Goal: Transaction & Acquisition: Purchase product/service

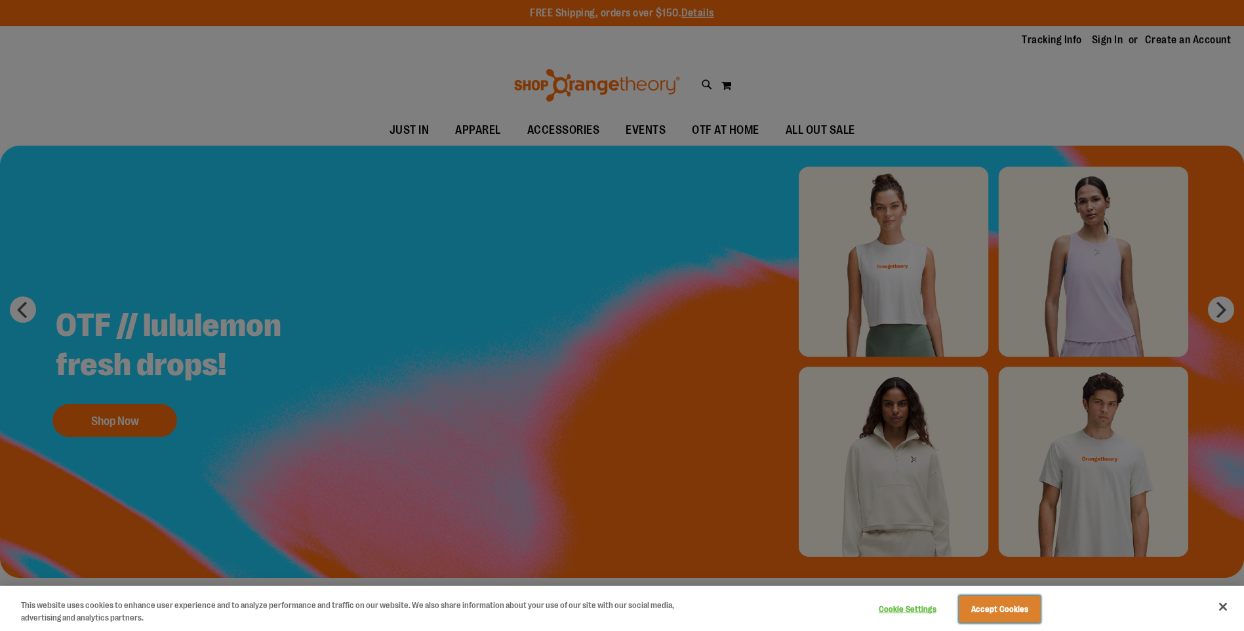
click at [1024, 618] on button "Accept Cookies" at bounding box center [1000, 610] width 82 height 28
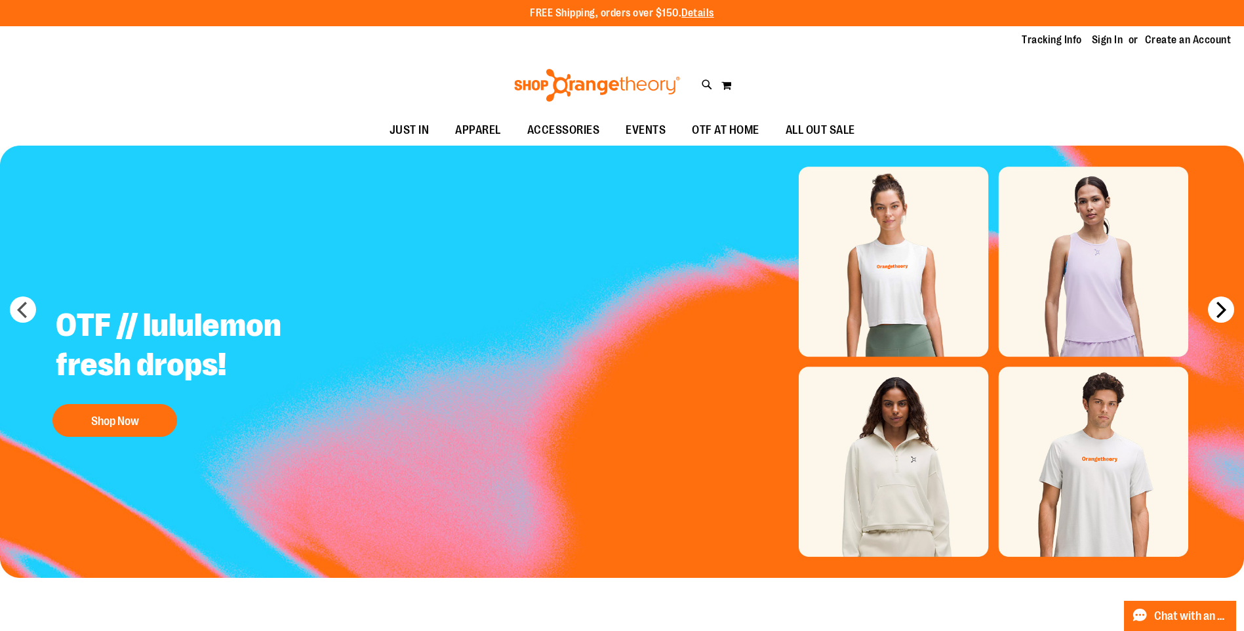
click at [1222, 310] on button "next" at bounding box center [1221, 309] width 26 height 26
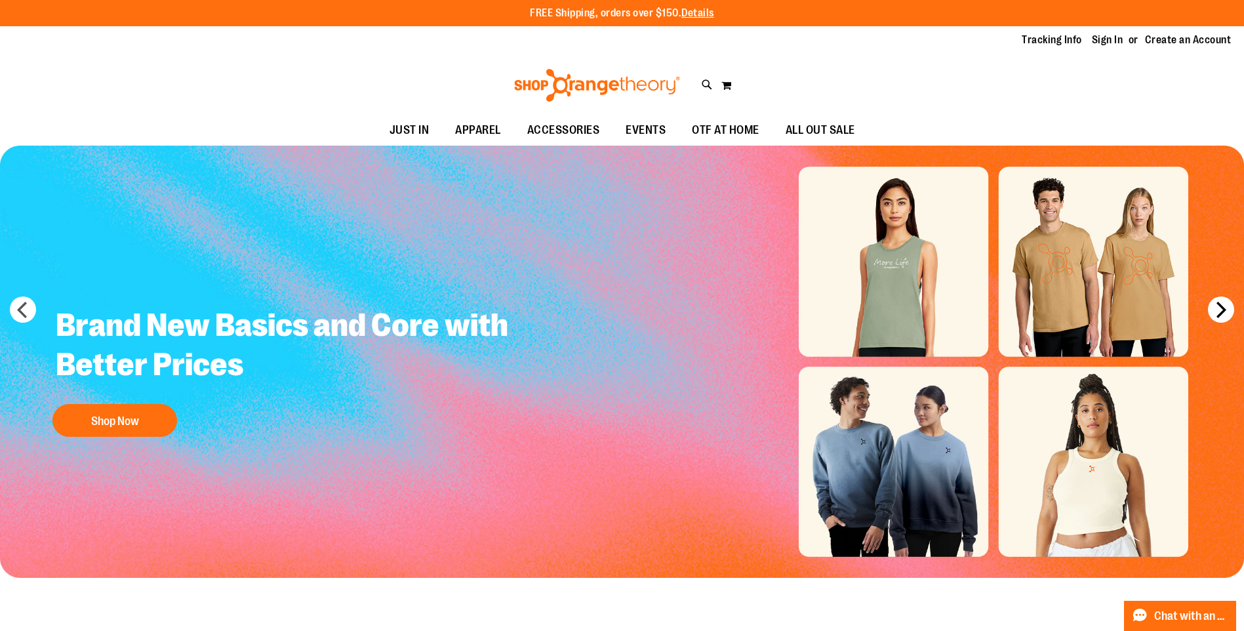
click at [1222, 310] on button "next" at bounding box center [1221, 309] width 26 height 26
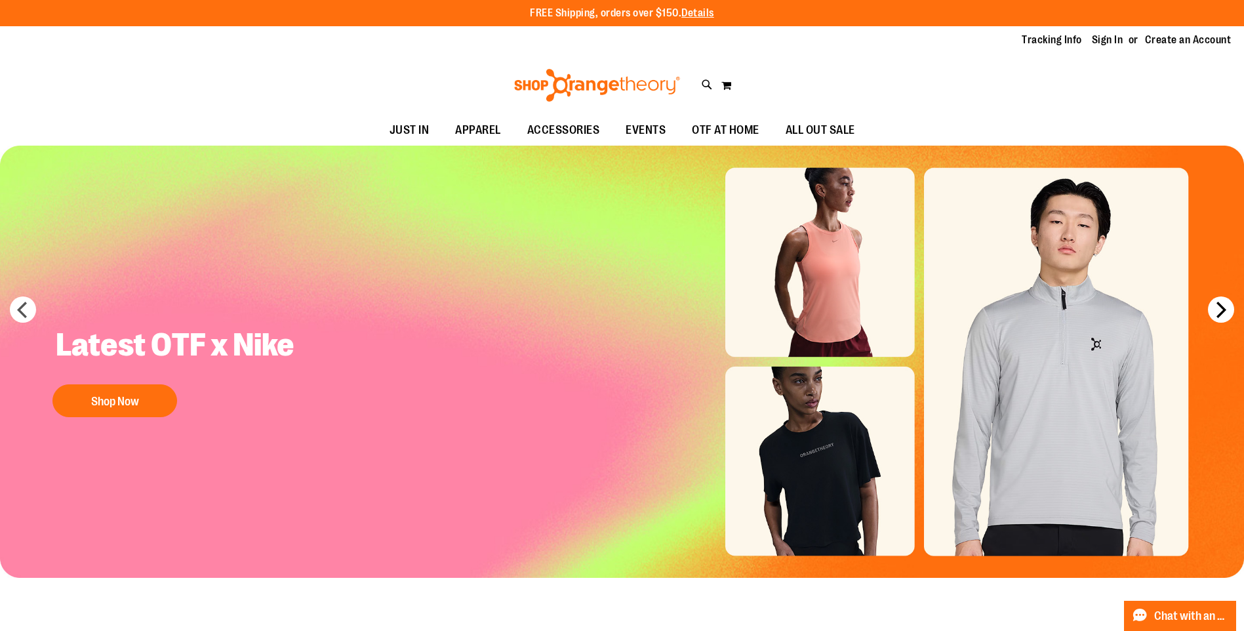
click at [1222, 310] on button "next" at bounding box center [1221, 309] width 26 height 26
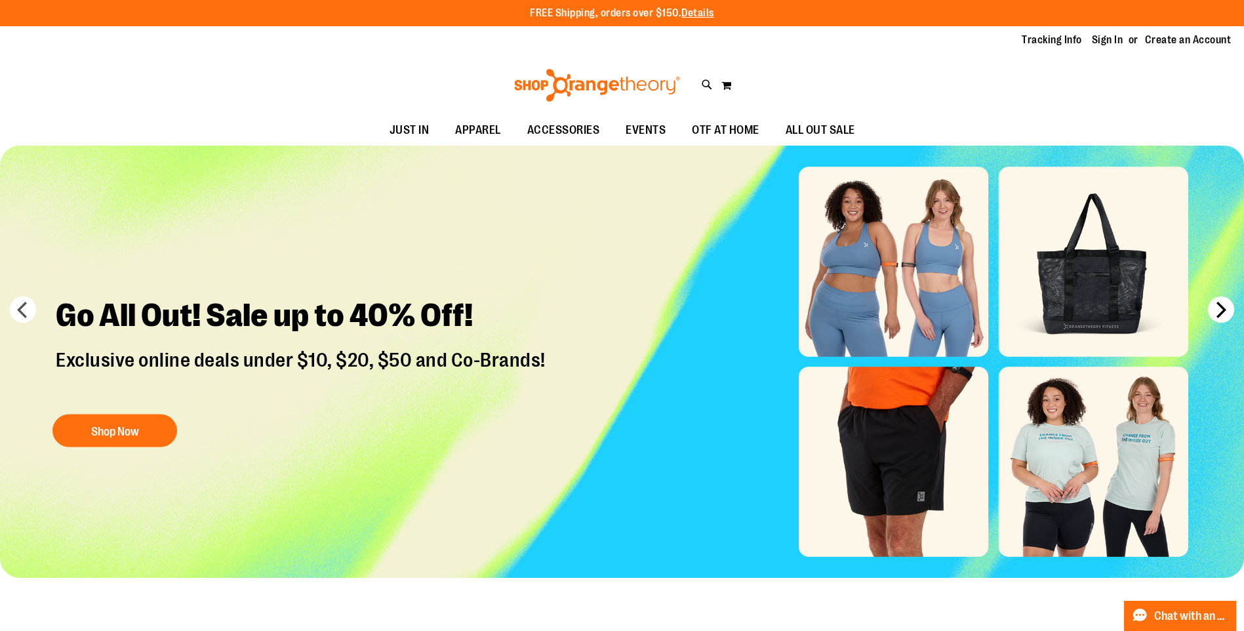
click at [1222, 310] on button "next" at bounding box center [1221, 309] width 26 height 26
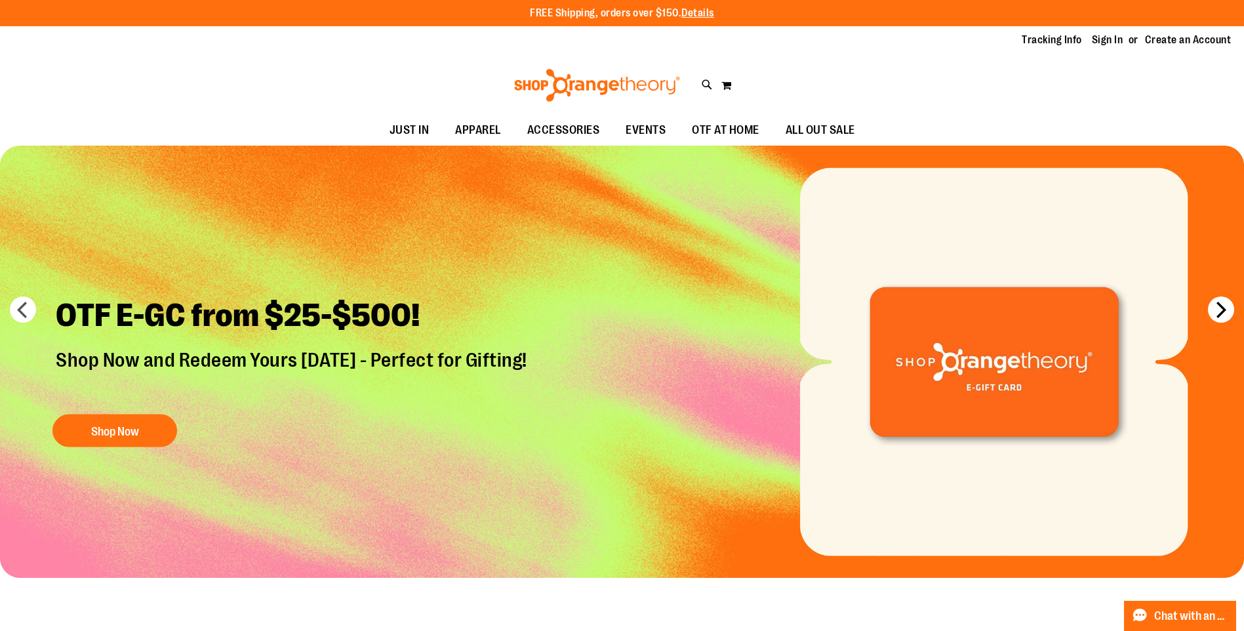
click at [1222, 310] on button "next" at bounding box center [1221, 309] width 26 height 26
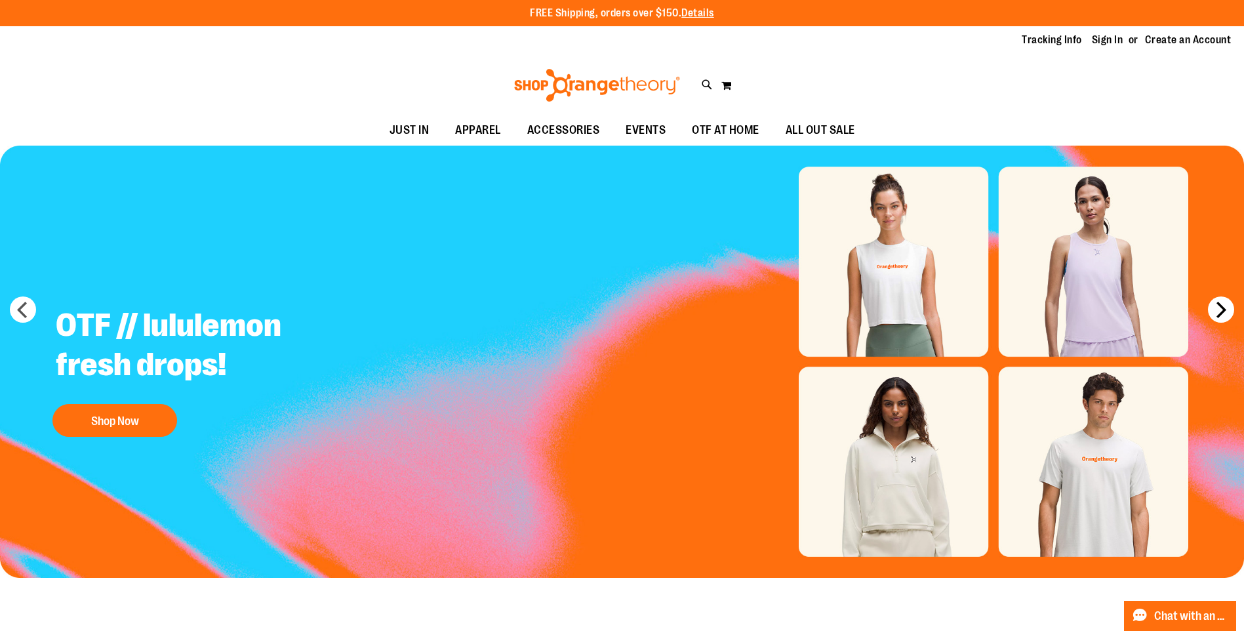
click at [1222, 310] on button "next" at bounding box center [1221, 309] width 26 height 26
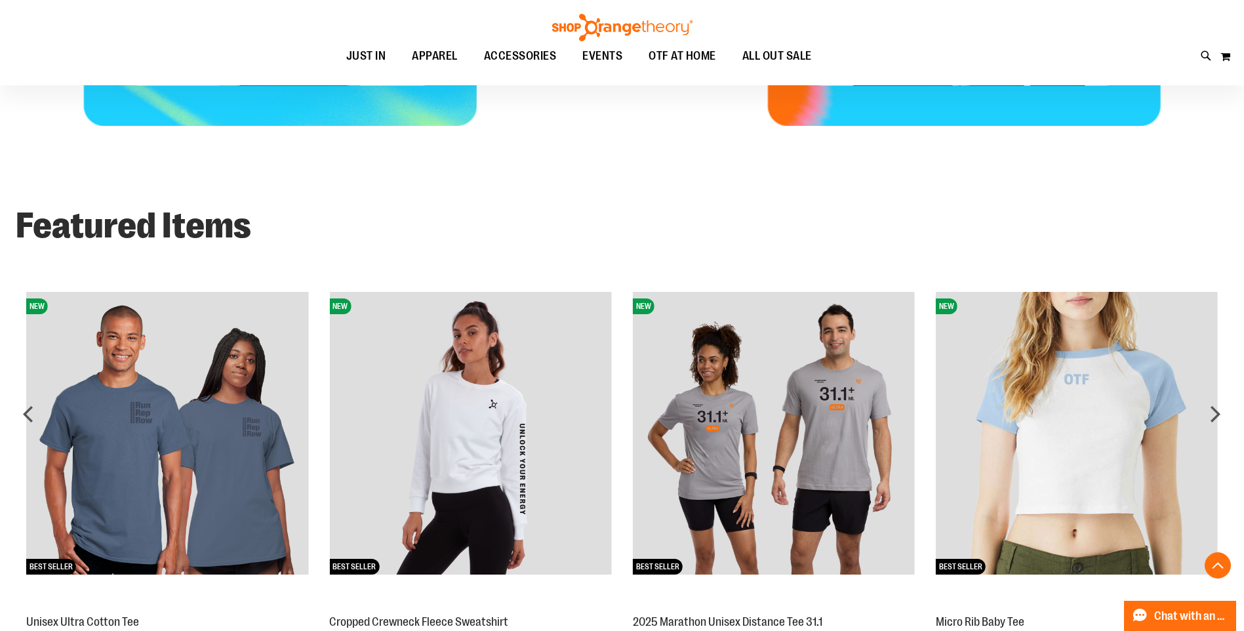
scroll to position [983, 0]
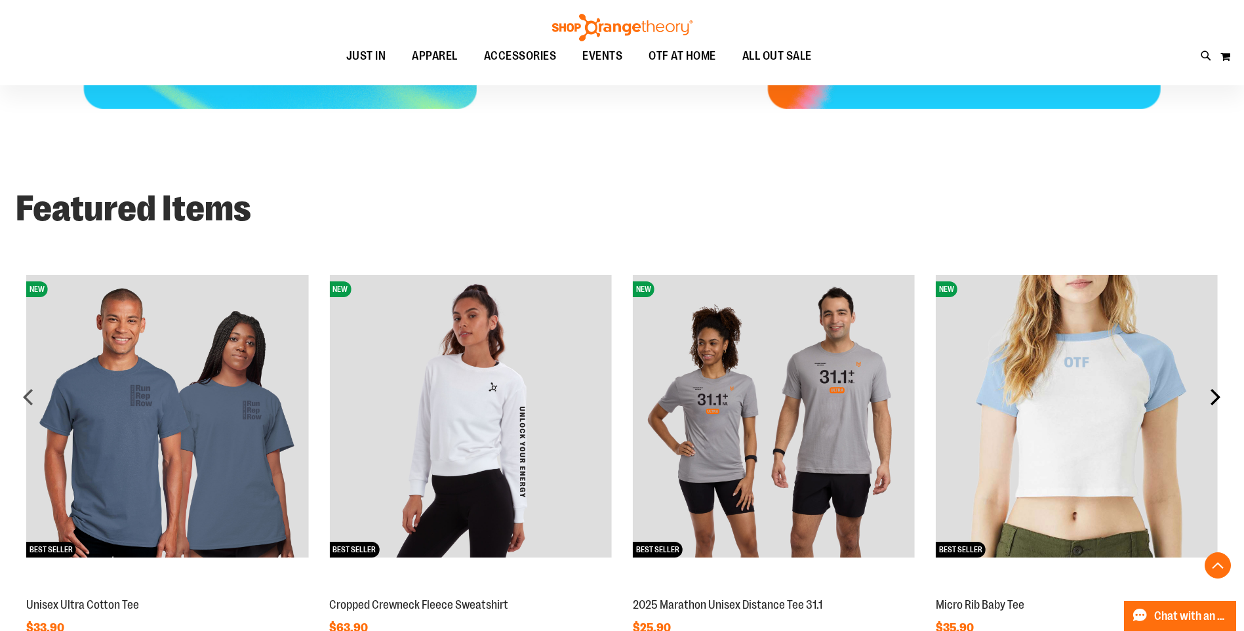
click at [1217, 393] on div "next" at bounding box center [1215, 397] width 26 height 26
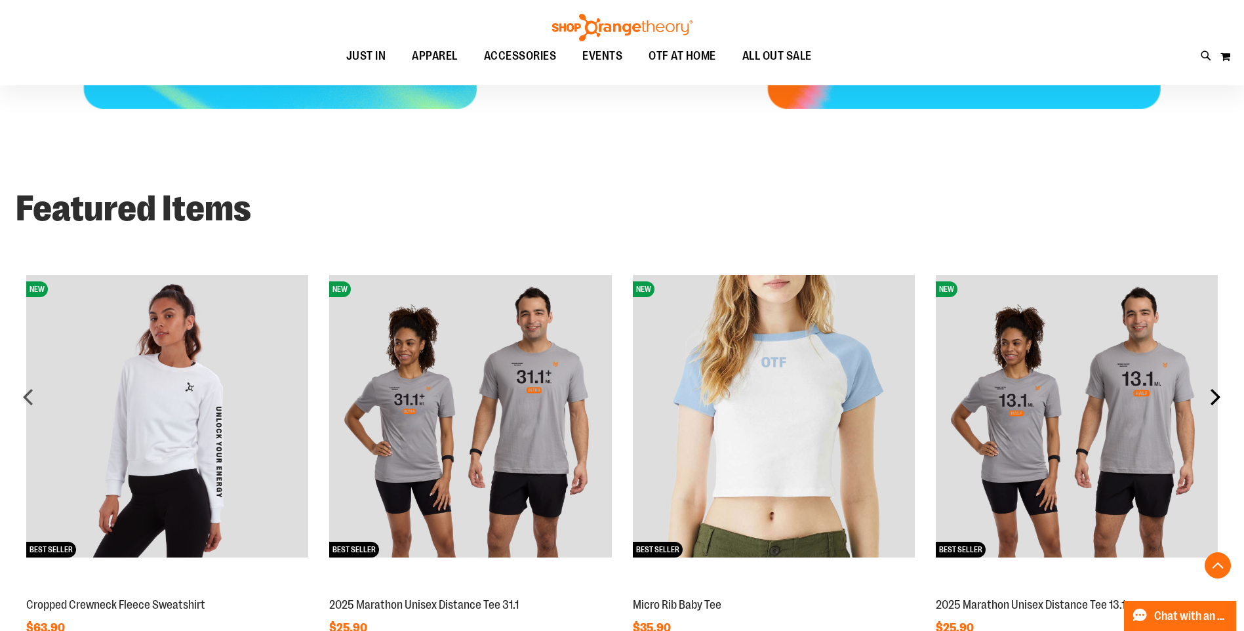
click at [1217, 393] on div "next" at bounding box center [1215, 397] width 26 height 26
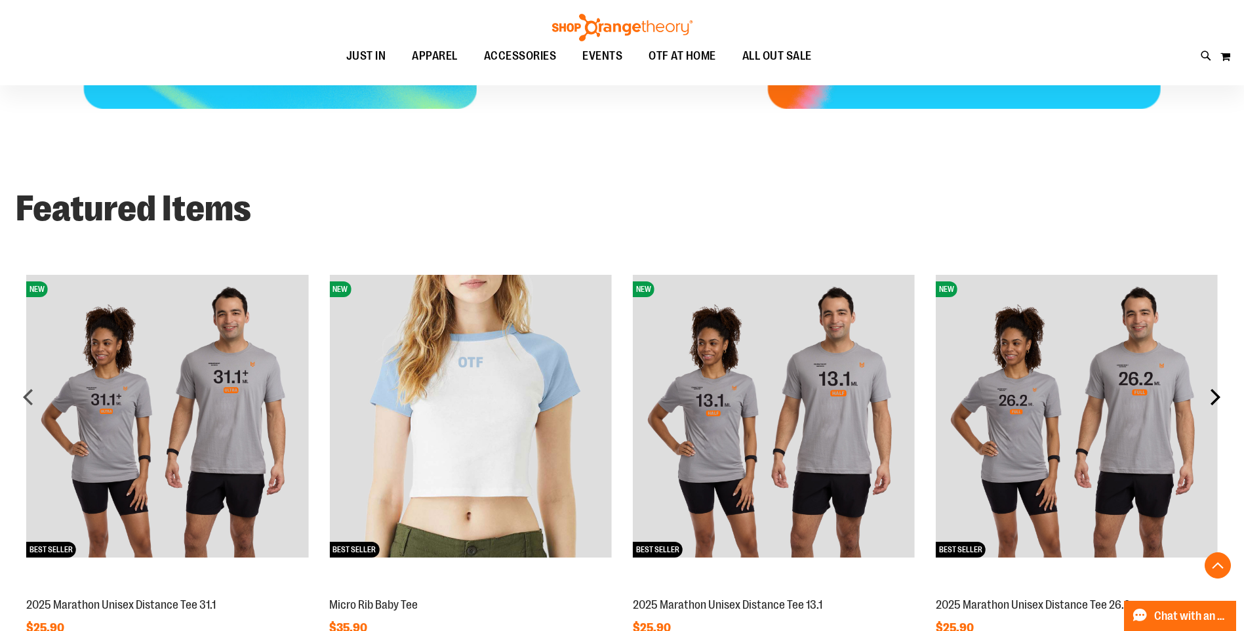
click at [1217, 393] on div "next" at bounding box center [1215, 397] width 26 height 26
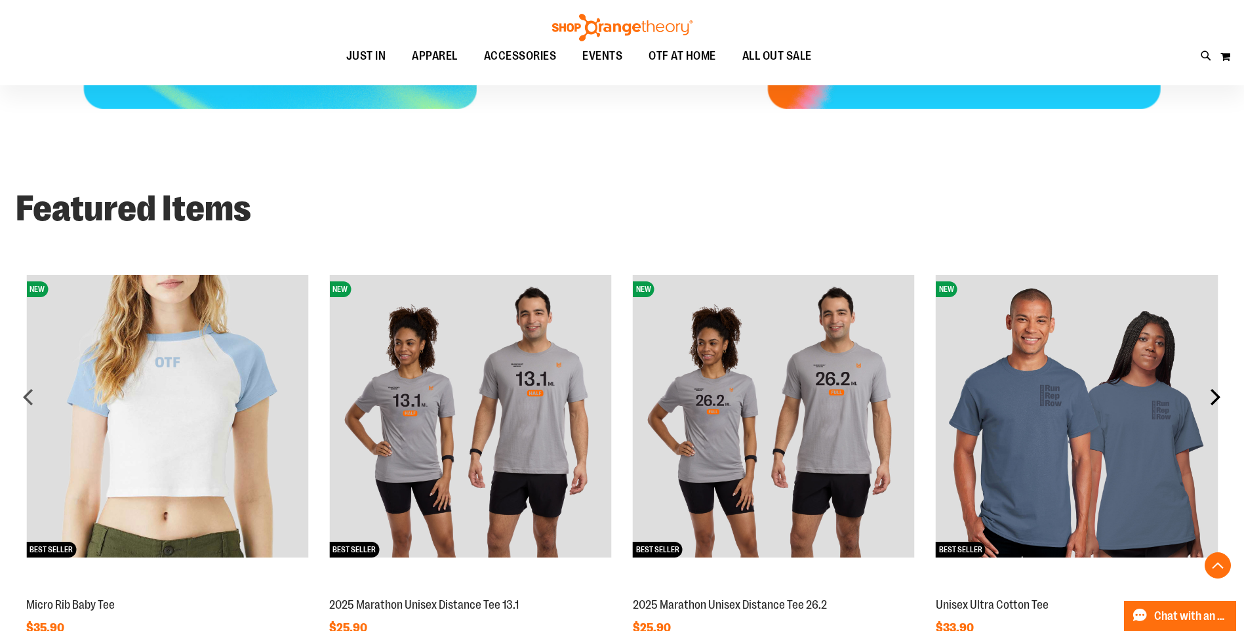
click at [1217, 393] on div "next" at bounding box center [1215, 397] width 26 height 26
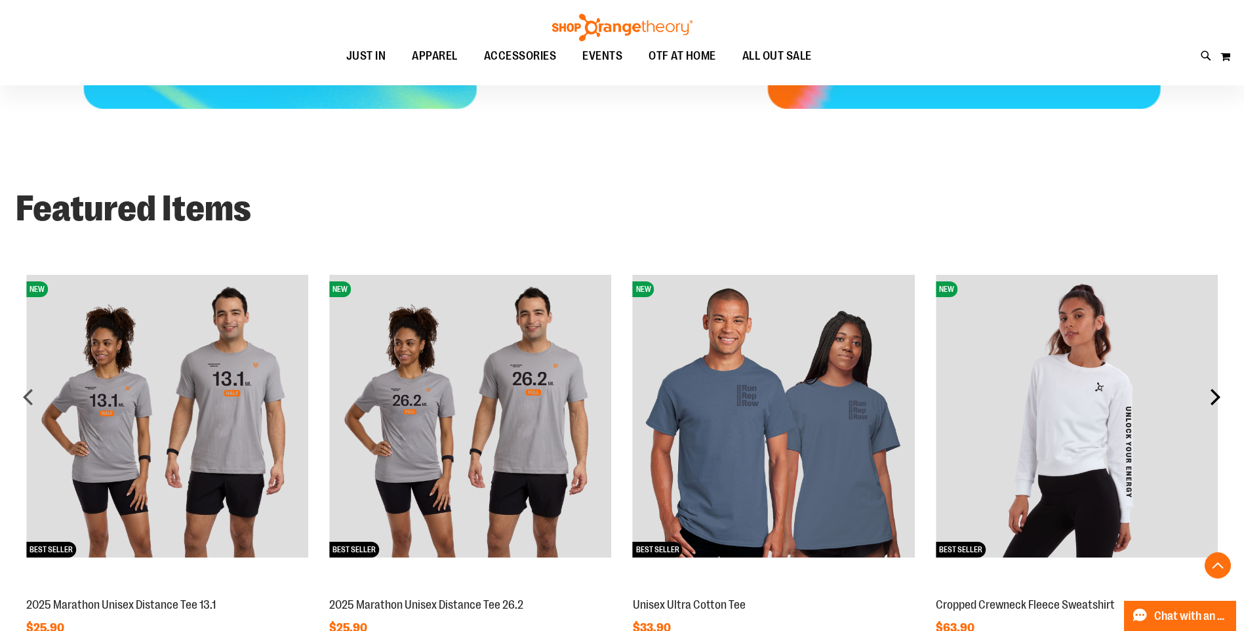
click at [1217, 393] on div "next" at bounding box center [1215, 397] width 26 height 26
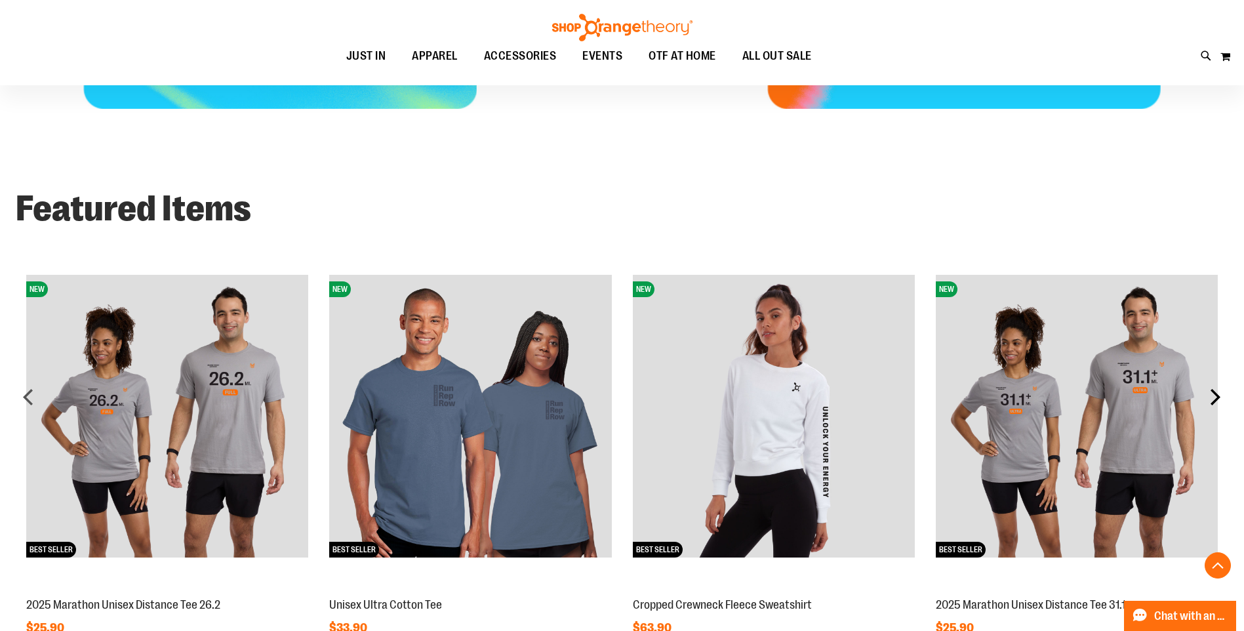
click at [1217, 393] on div "next" at bounding box center [1215, 397] width 26 height 26
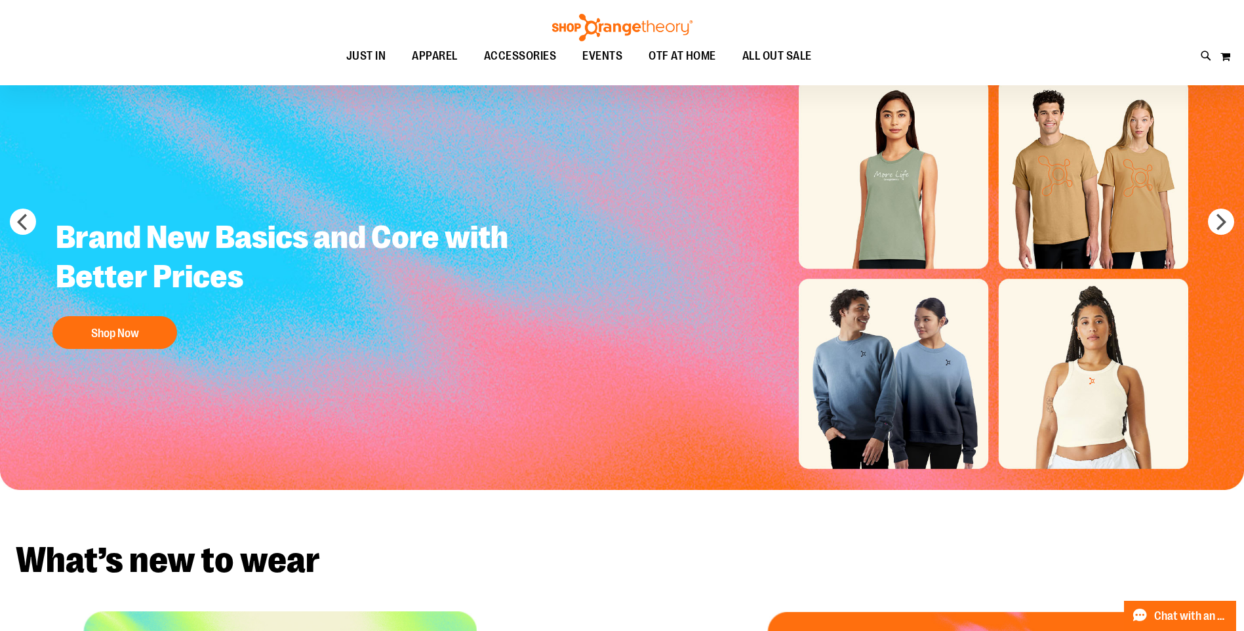
scroll to position [0, 0]
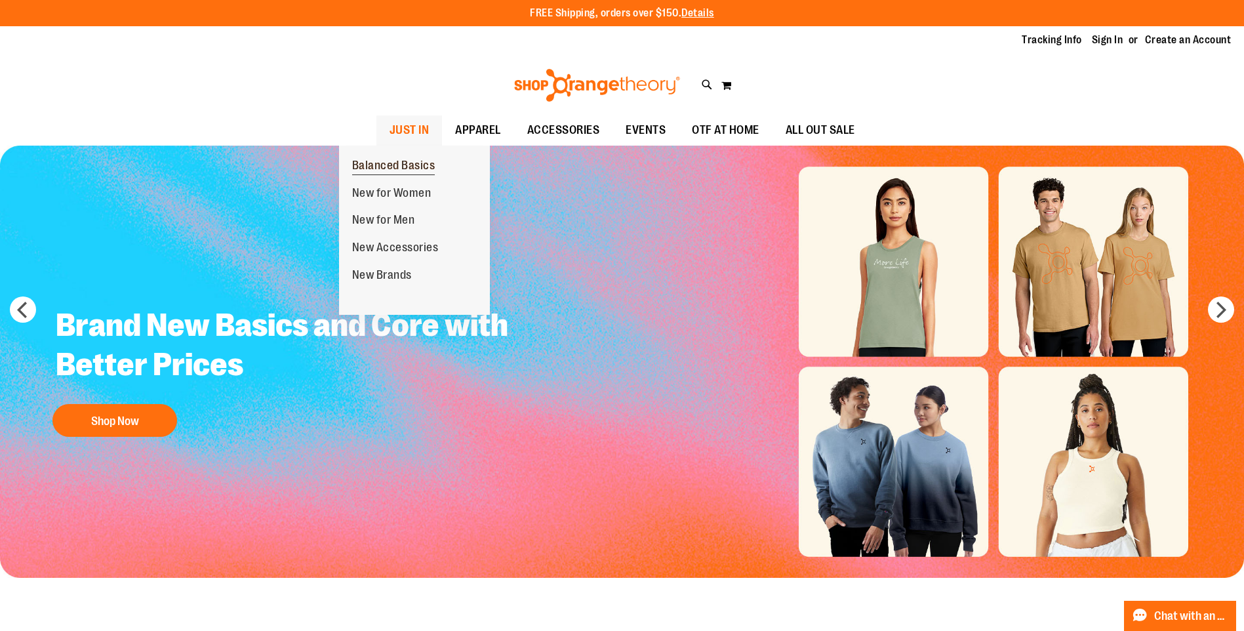
click at [373, 167] on span "Balanced Basics" at bounding box center [393, 167] width 83 height 16
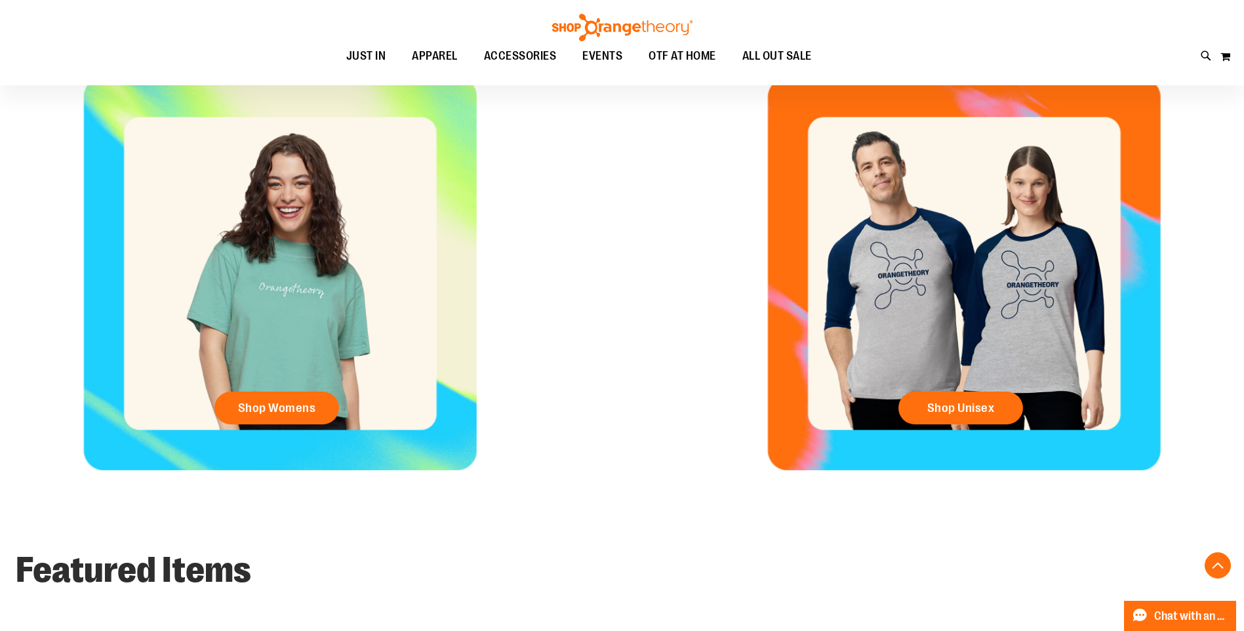
scroll to position [913, 0]
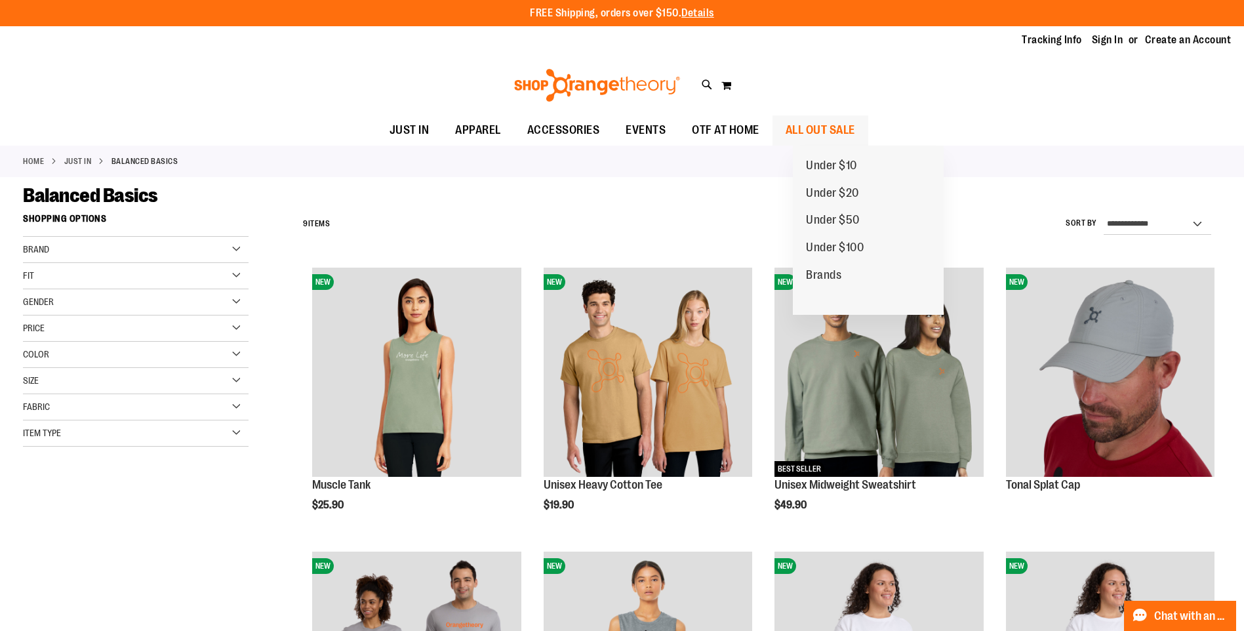
click at [840, 127] on span "ALL OUT SALE" at bounding box center [821, 130] width 70 height 30
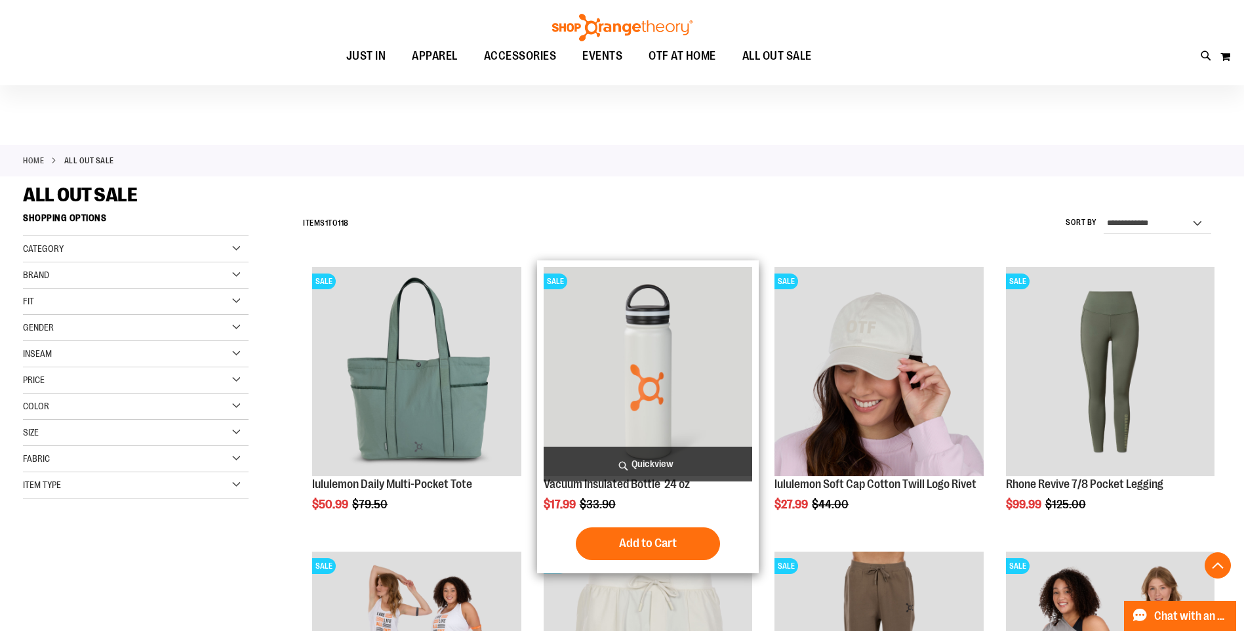
scroll to position [327, 0]
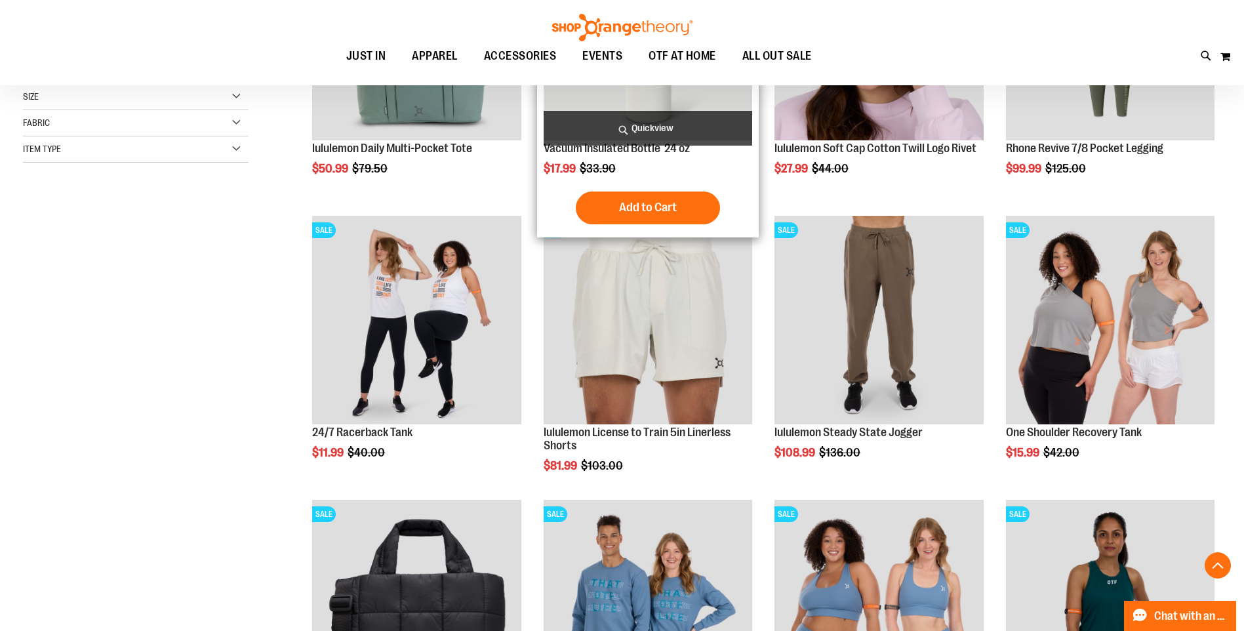
scroll to position [327, 0]
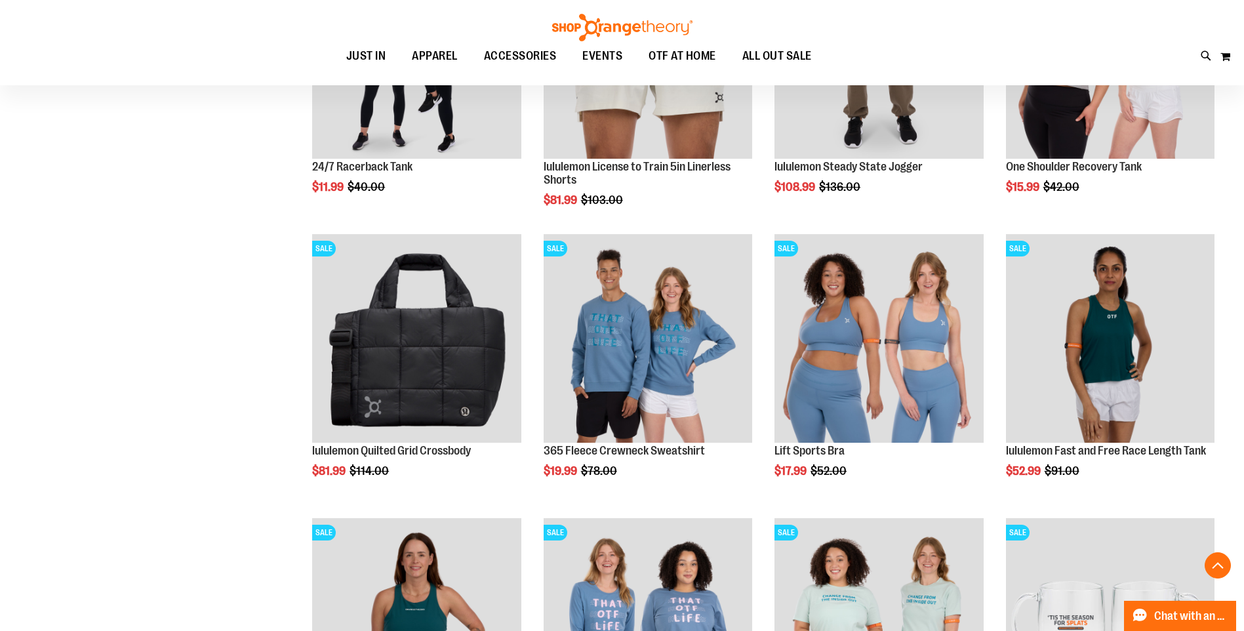
scroll to position [655, 0]
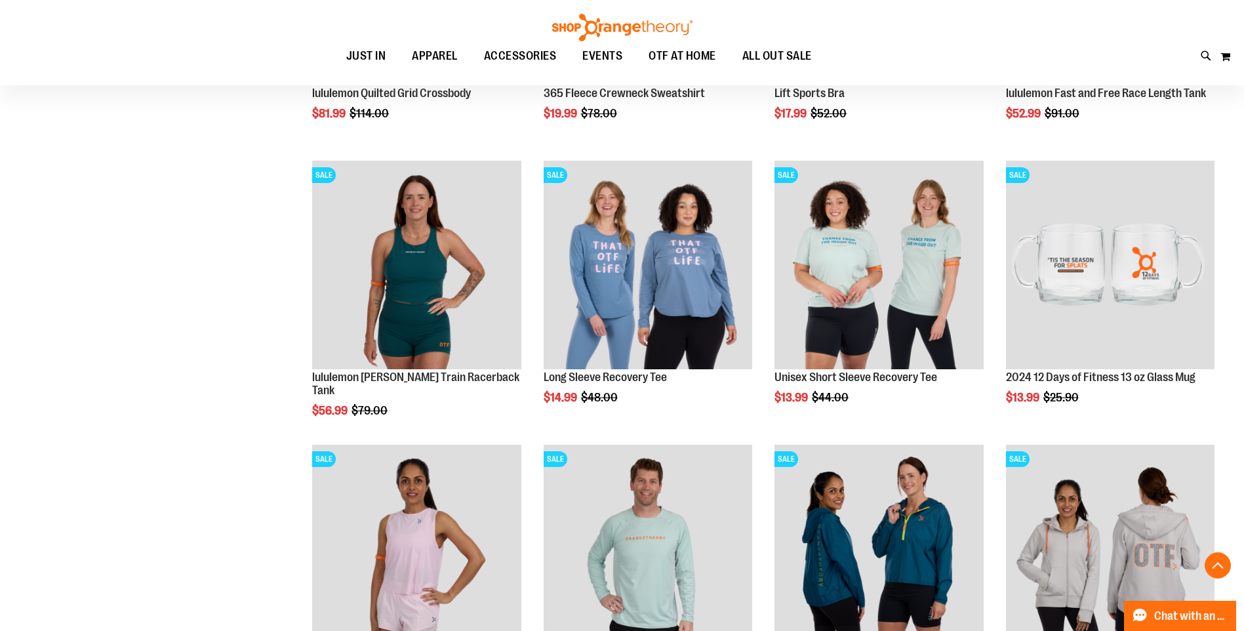
scroll to position [983, 0]
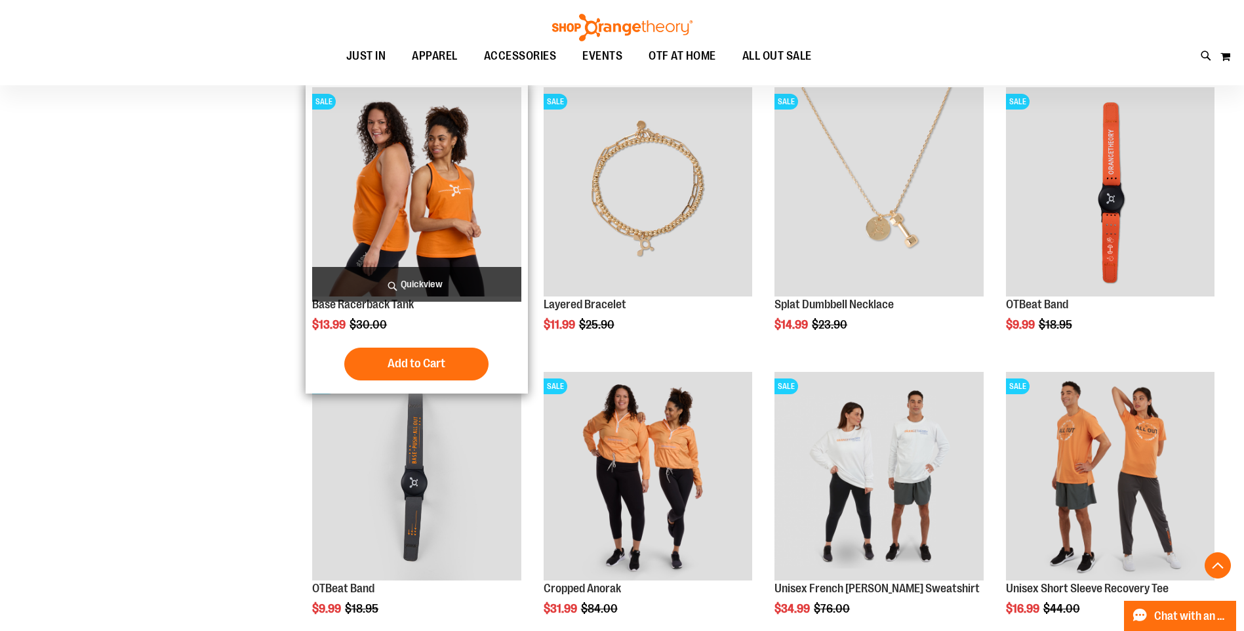
scroll to position [2164, 0]
